Goal: Information Seeking & Learning: Learn about a topic

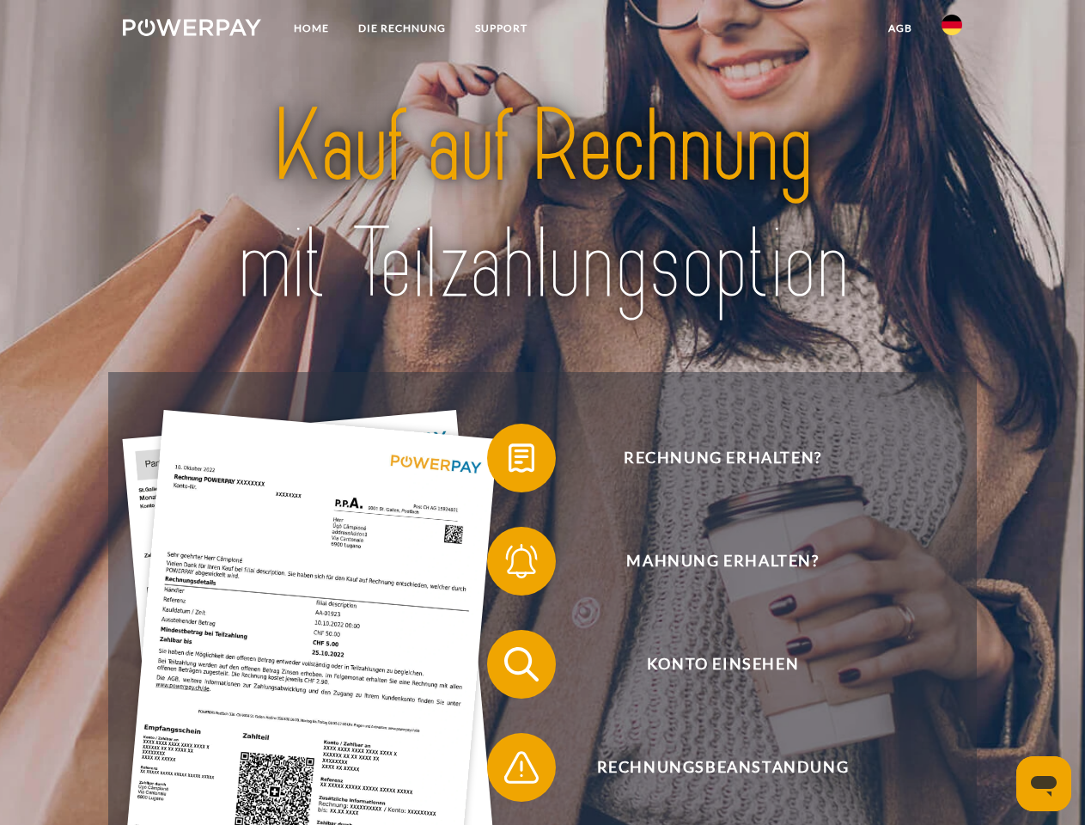
click at [192, 30] on img at bounding box center [192, 27] width 138 height 17
click at [952, 30] on img at bounding box center [952, 25] width 21 height 21
click at [899, 28] on link "agb" at bounding box center [900, 28] width 53 height 31
click at [509, 461] on span at bounding box center [496, 458] width 86 height 86
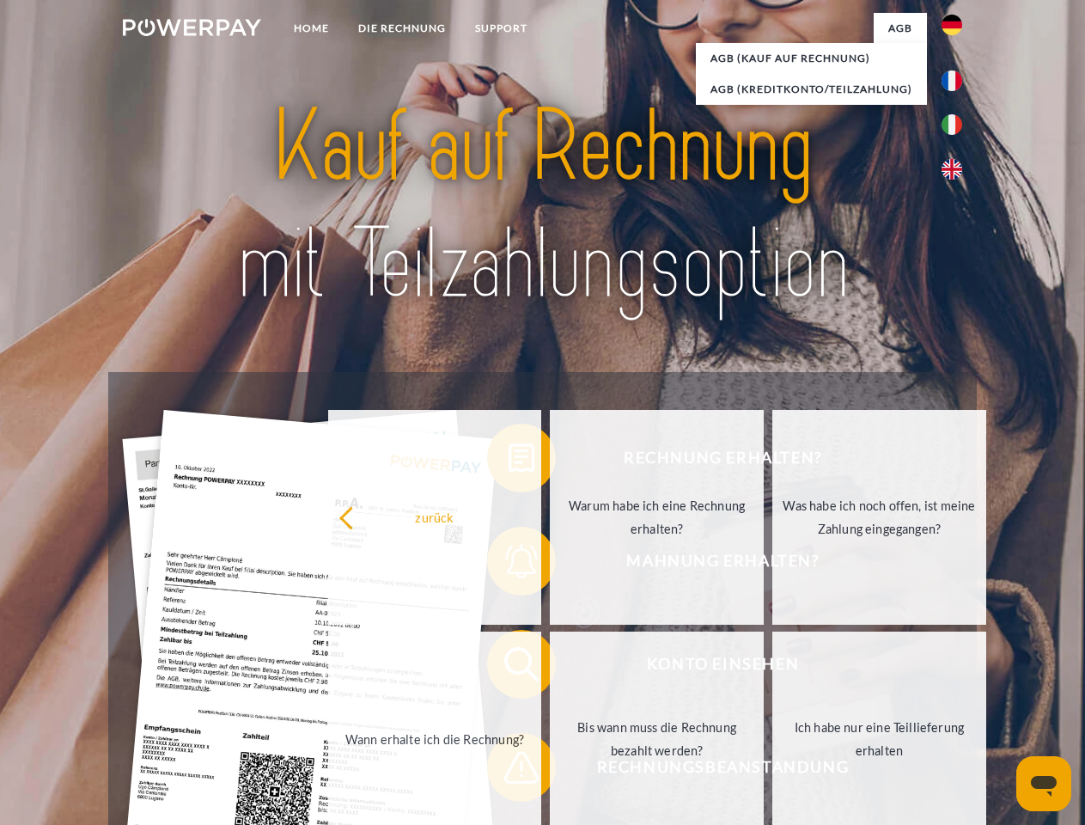
click at [509, 564] on div "Rechnung erhalten? Mahnung erhalten? Konto einsehen" at bounding box center [542, 715] width 868 height 687
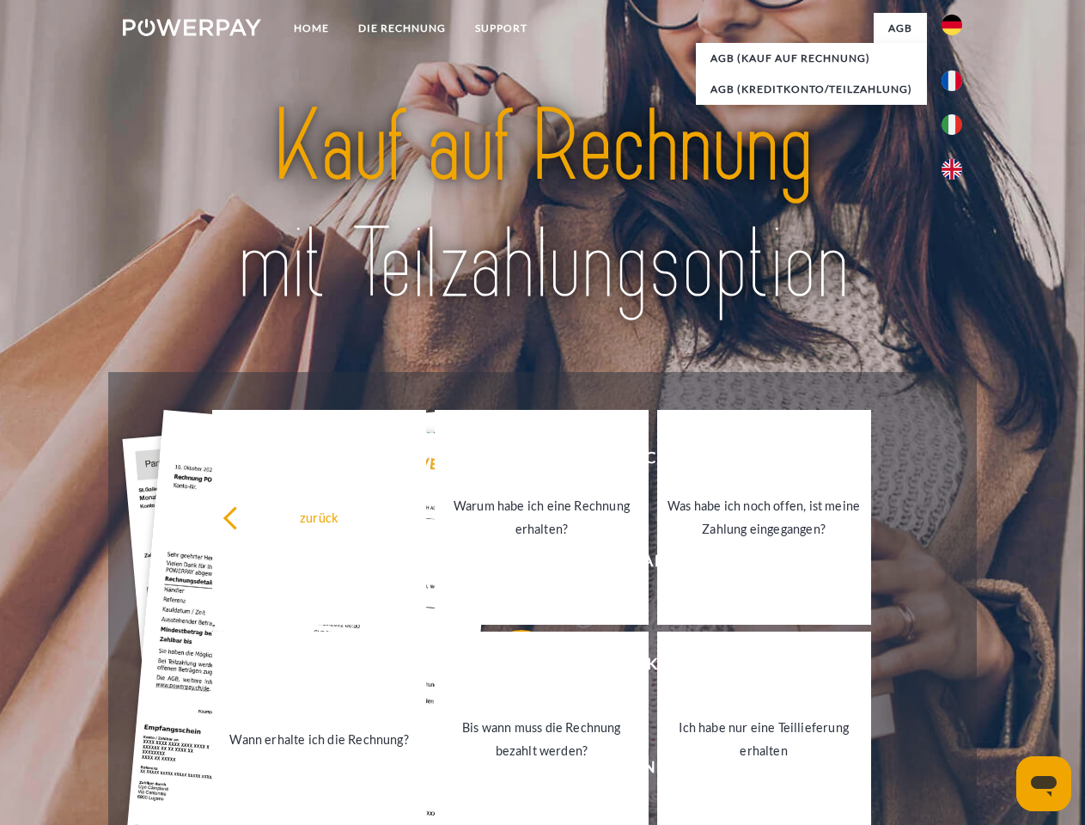
click at [509, 668] on link "Bis wann muss die Rechnung bezahlt werden?" at bounding box center [542, 738] width 214 height 215
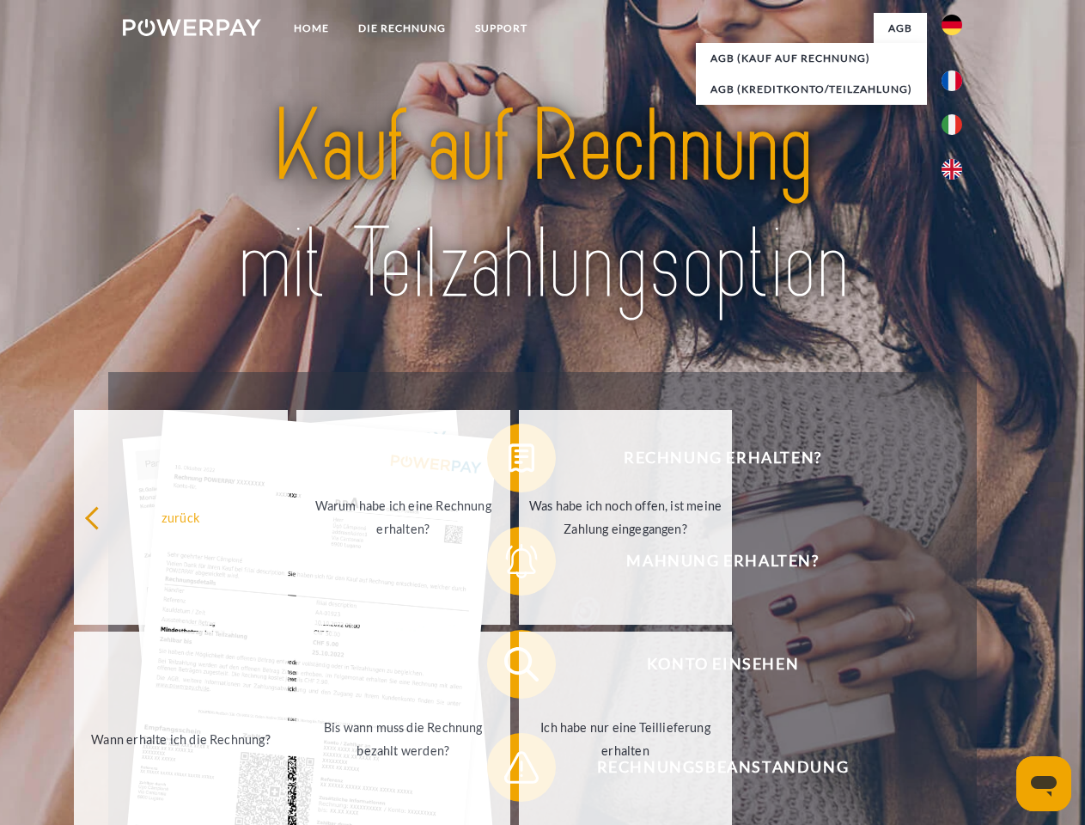
click at [509, 771] on span at bounding box center [496, 767] width 86 height 86
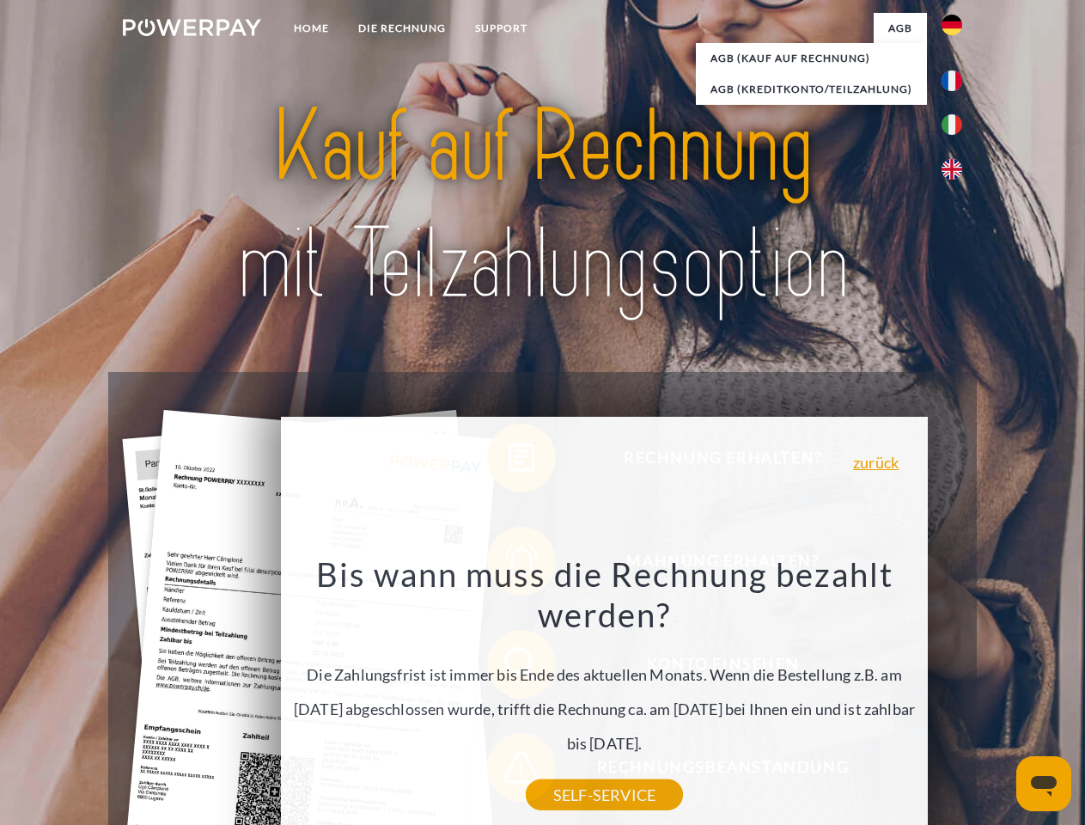
click at [1044, 784] on icon "Messaging-Fenster öffnen" at bounding box center [1044, 786] width 26 height 21
